Goal: Transaction & Acquisition: Download file/media

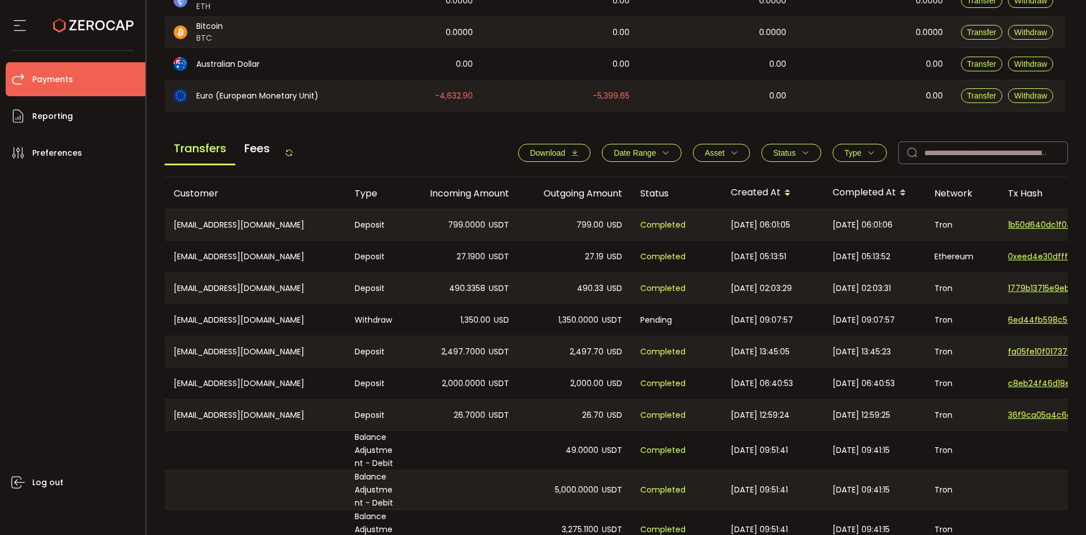
scroll to position [339, 0]
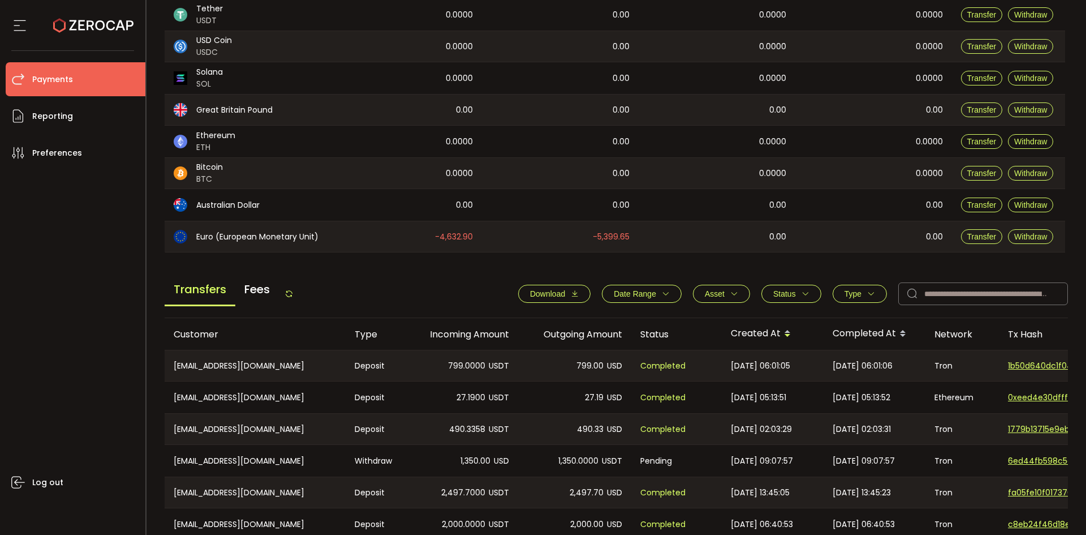
scroll to position [226, 0]
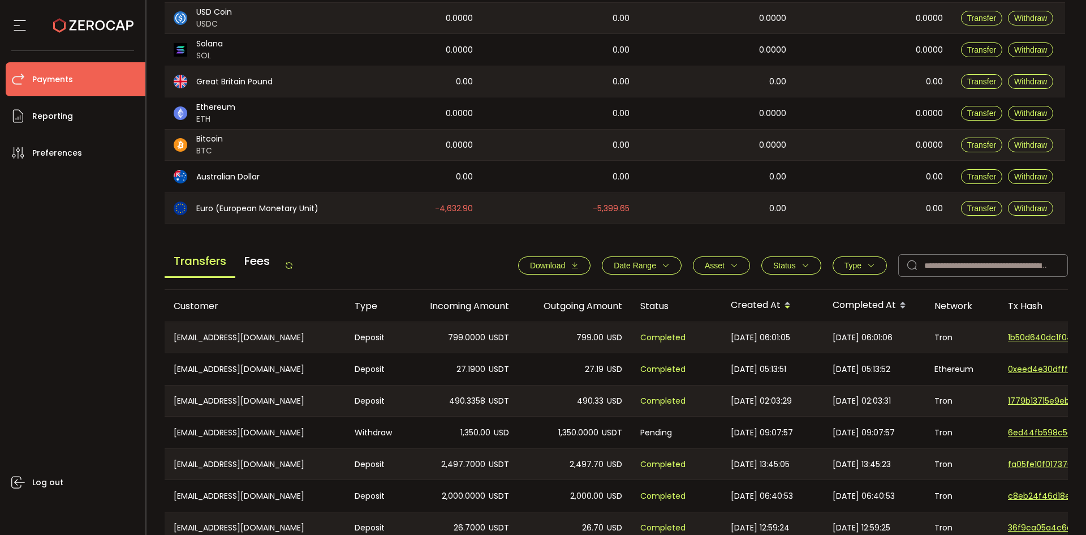
click at [544, 264] on span "Download" at bounding box center [547, 265] width 35 height 9
